Goal: Task Accomplishment & Management: Manage account settings

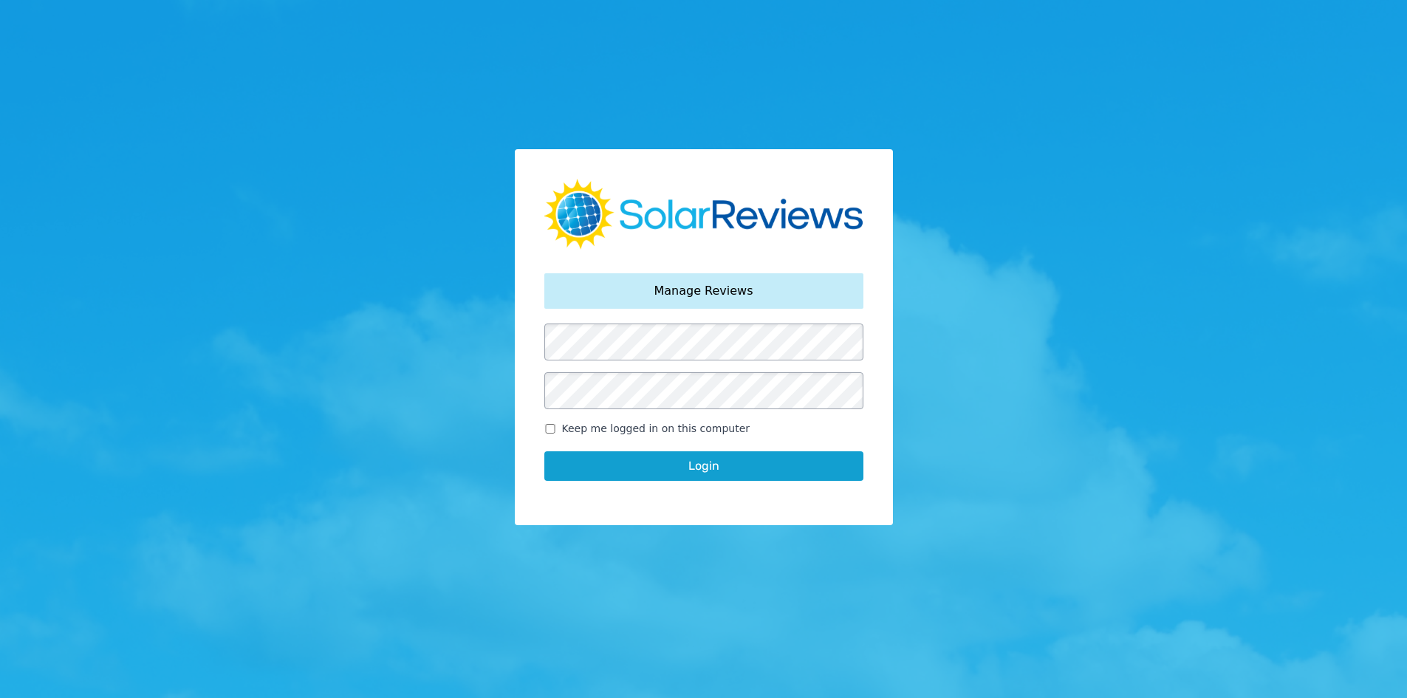
click at [543, 429] on div "Your password has been reset. Manage Reviews Keep me logged in on this computer…" at bounding box center [704, 337] width 378 height 376
click at [564, 431] on span "Keep me logged in on this computer" at bounding box center [656, 429] width 188 height 16
click at [556, 431] on input "Keep me logged in on this computer" at bounding box center [550, 429] width 12 height 10
checkbox input "true"
click at [575, 457] on button "Login" at bounding box center [703, 466] width 319 height 30
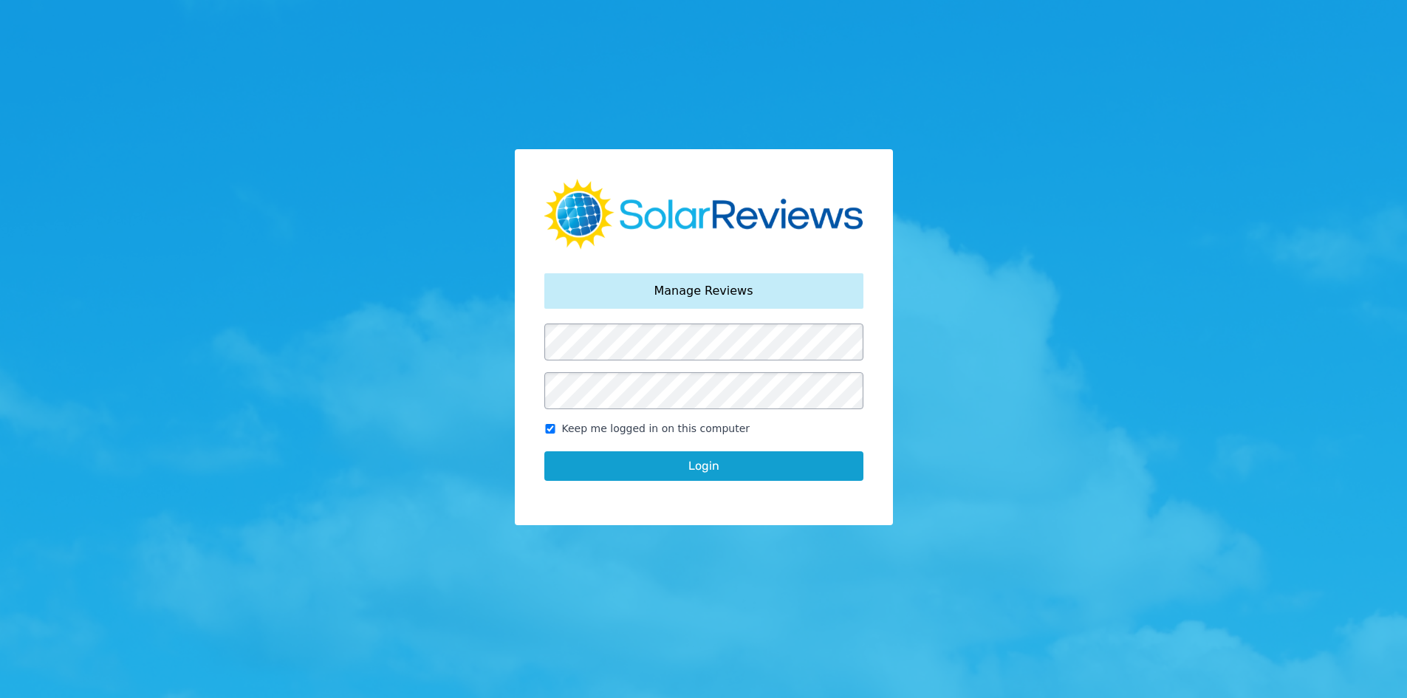
click at [624, 476] on button "Login" at bounding box center [703, 466] width 319 height 30
click at [709, 465] on button "Login" at bounding box center [703, 466] width 319 height 30
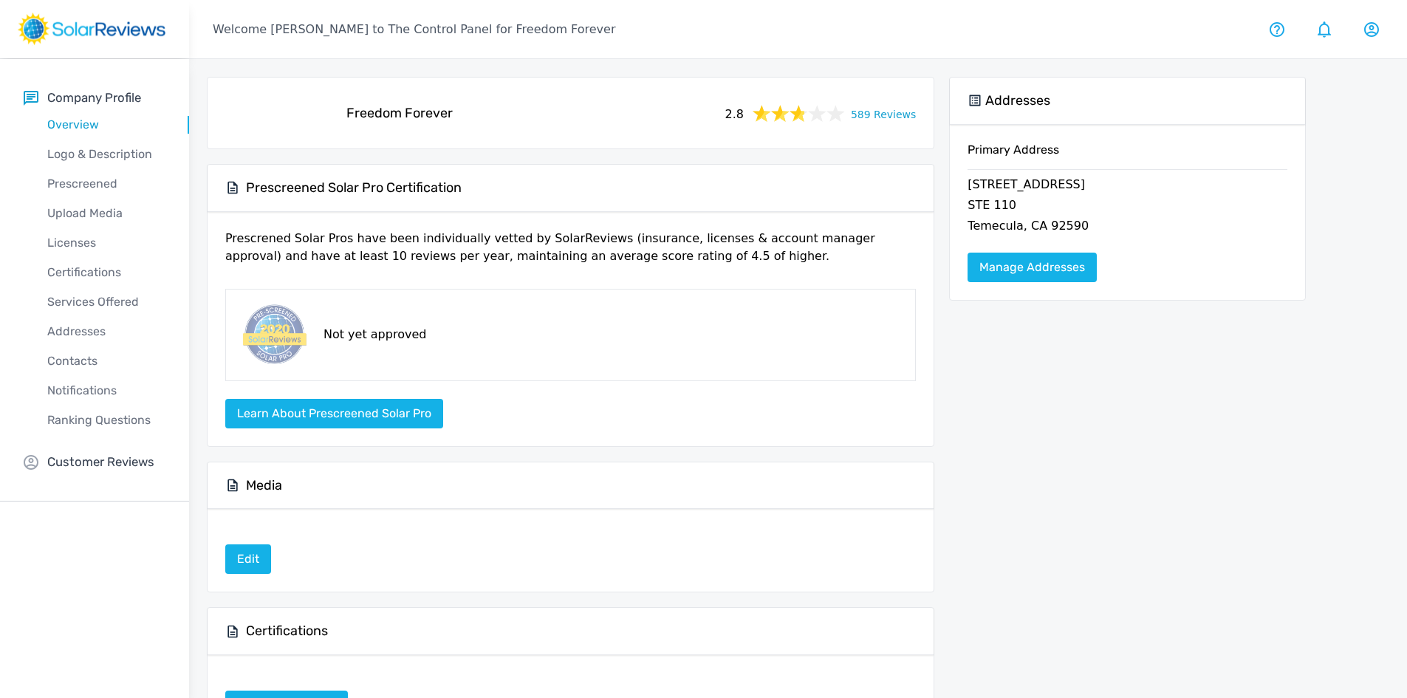
click at [884, 118] on link "589 Reviews" at bounding box center [883, 113] width 65 height 18
click at [878, 111] on link "589 Reviews" at bounding box center [883, 113] width 65 height 18
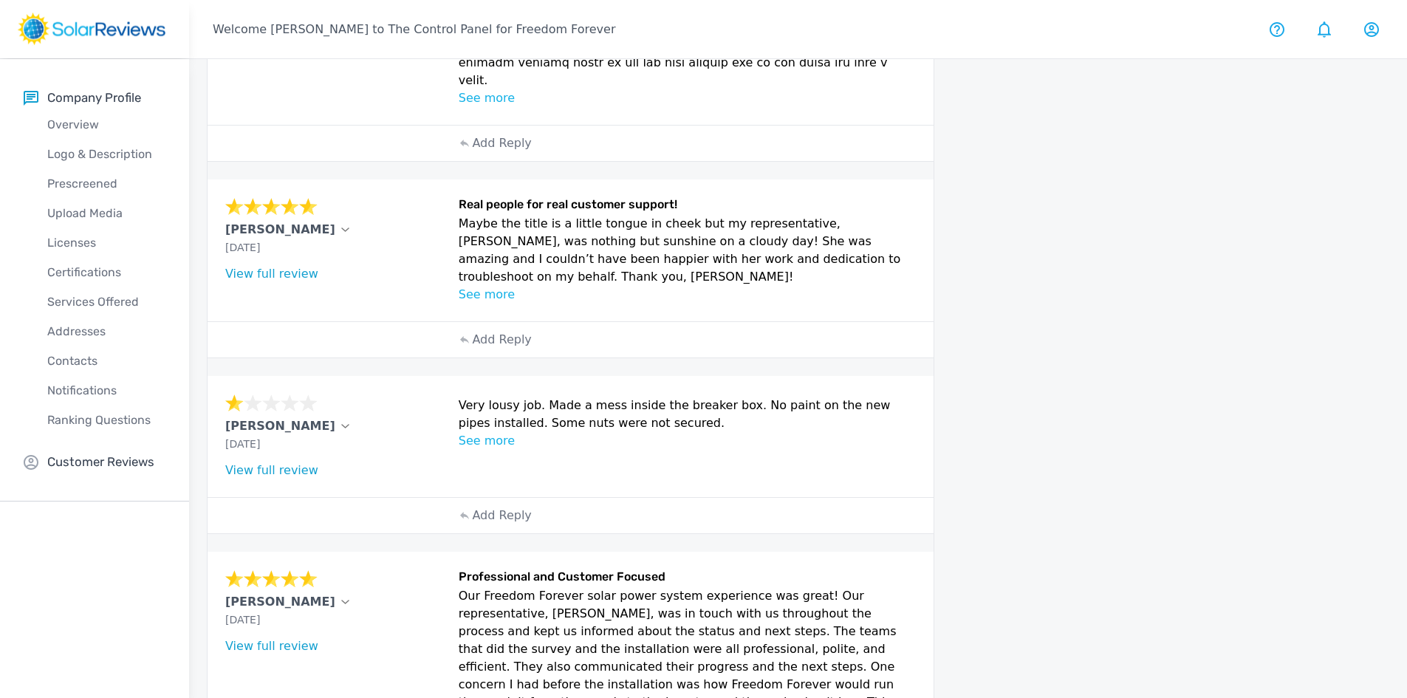
scroll to position [742, 0]
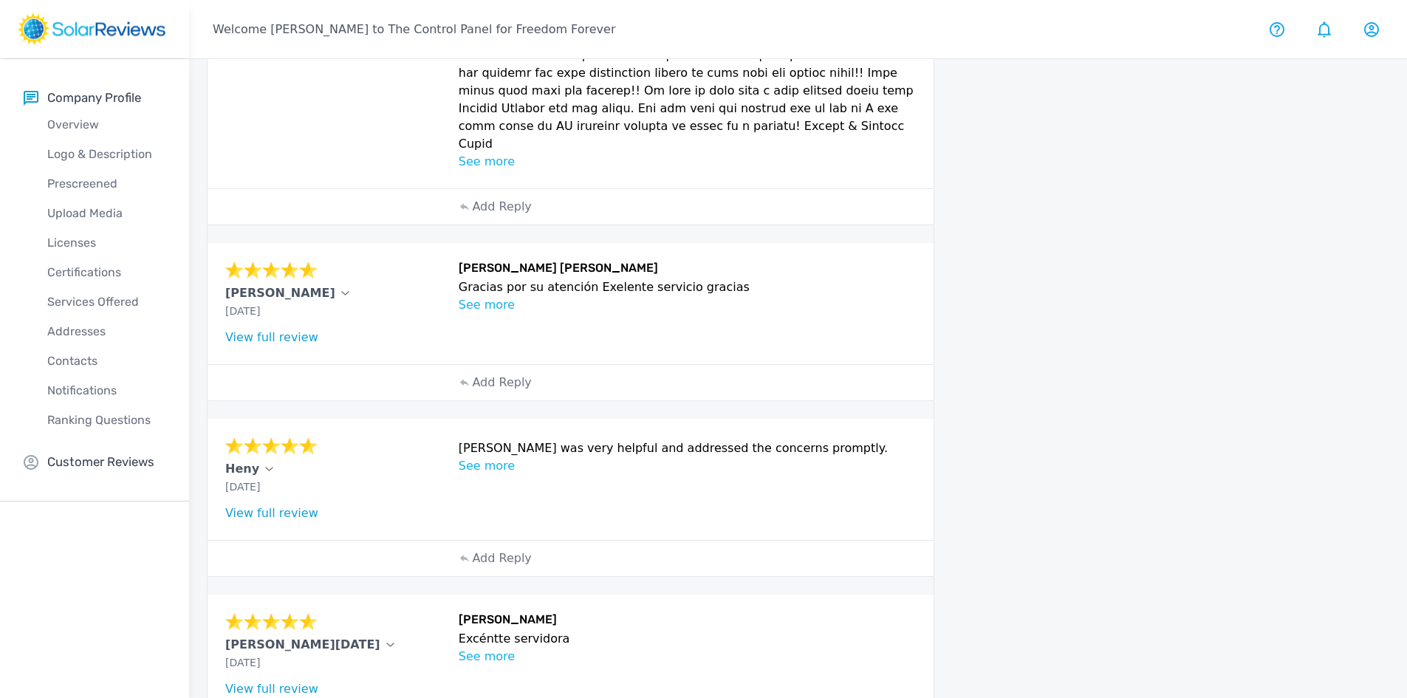
scroll to position [1008, 0]
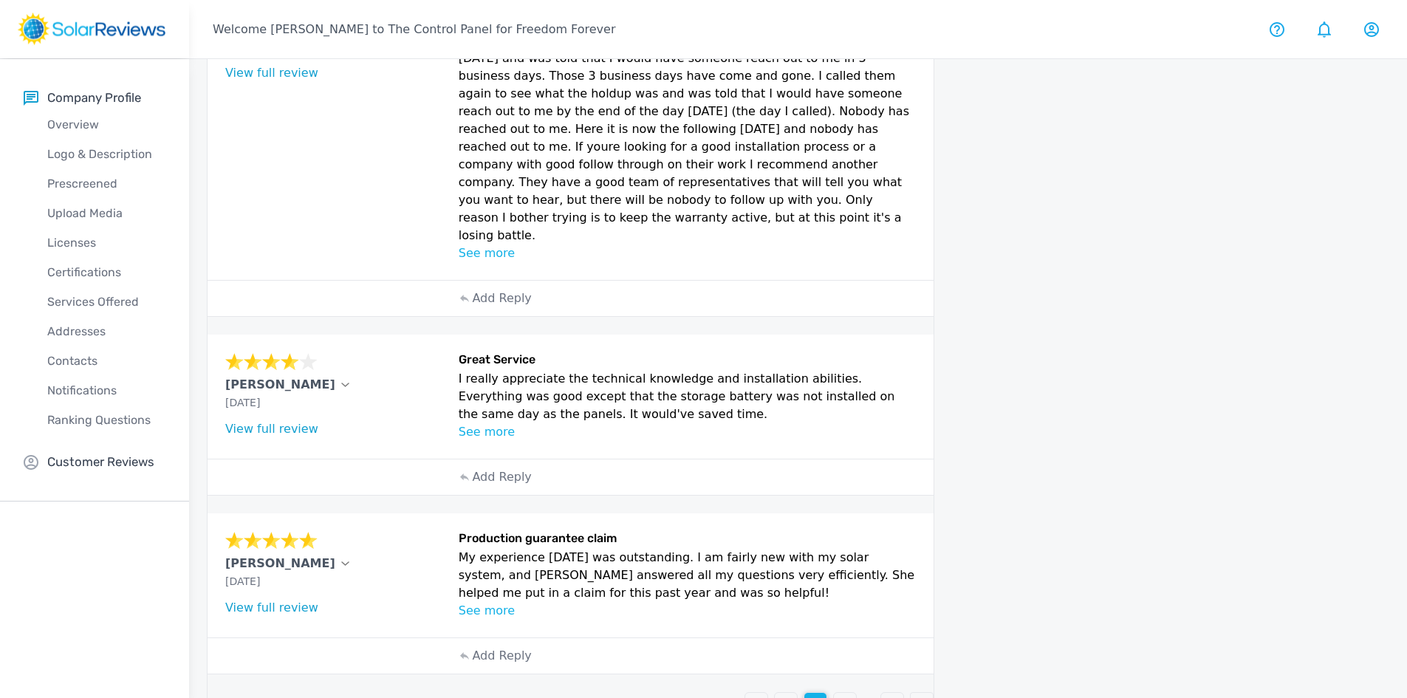
scroll to position [608, 0]
click at [842, 694] on p "4" at bounding box center [844, 703] width 7 height 18
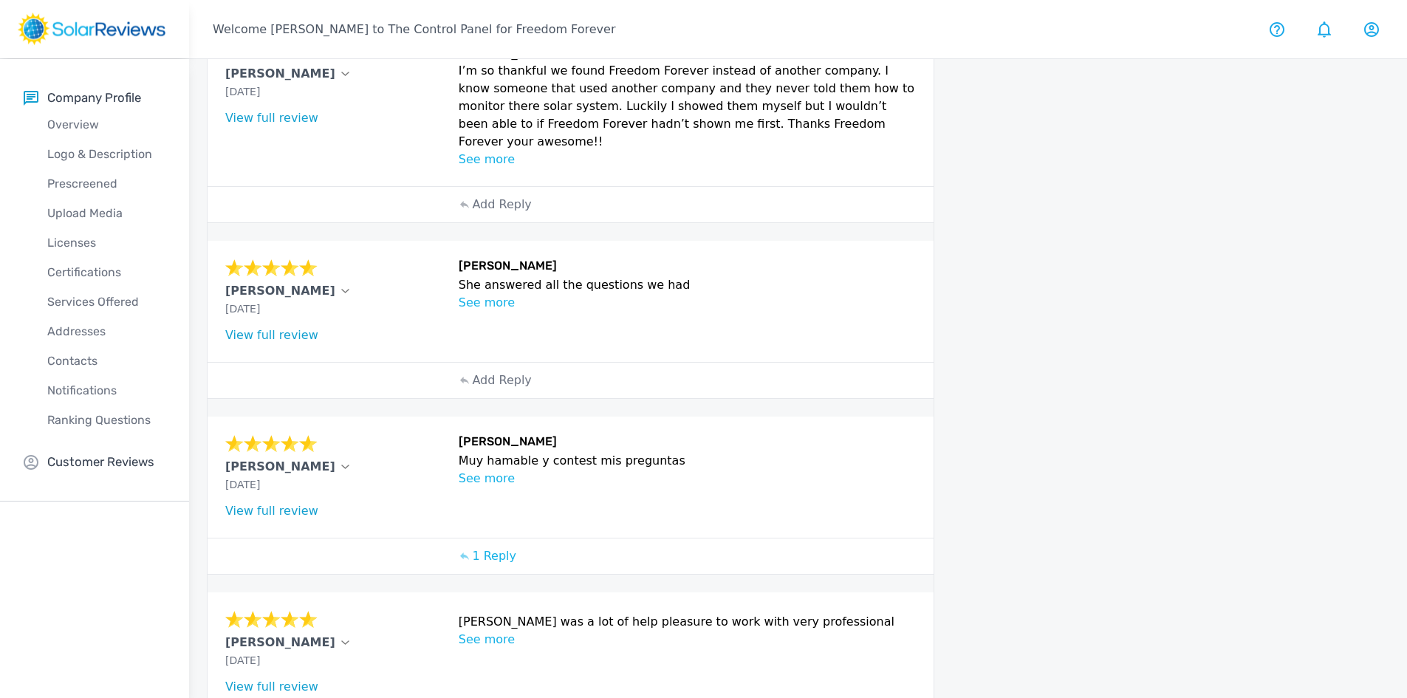
scroll to position [472, 0]
